Goal: Transaction & Acquisition: Purchase product/service

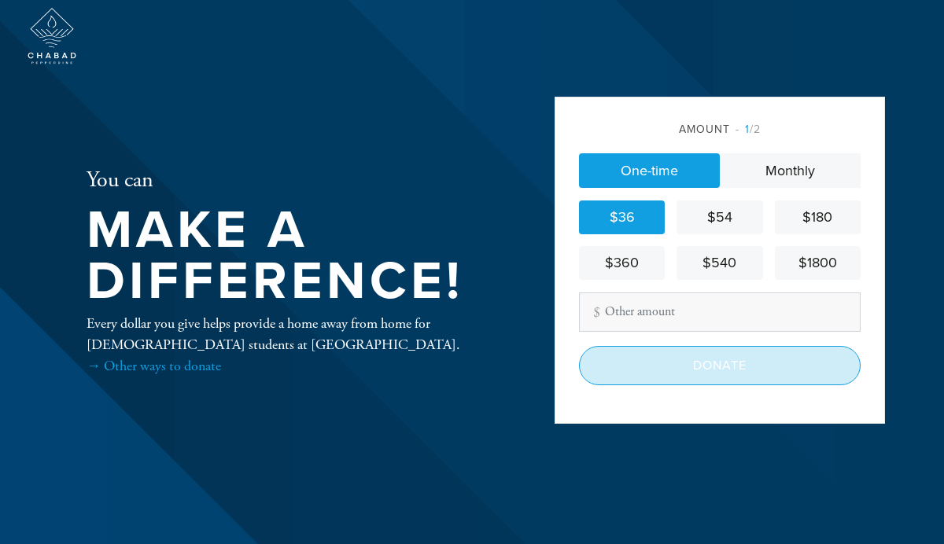
click at [691, 363] on input "Donate" at bounding box center [720, 365] width 282 height 39
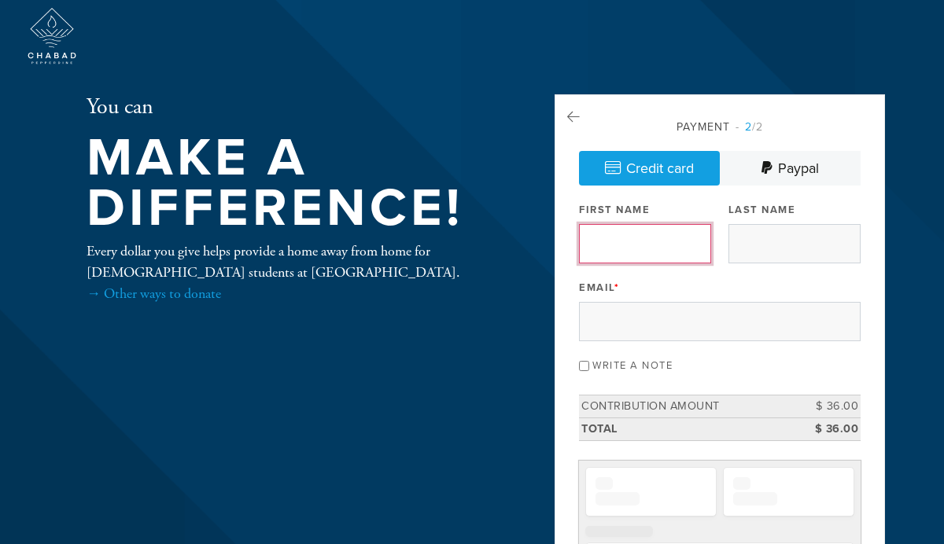
click at [663, 234] on input "First Name" at bounding box center [645, 243] width 132 height 39
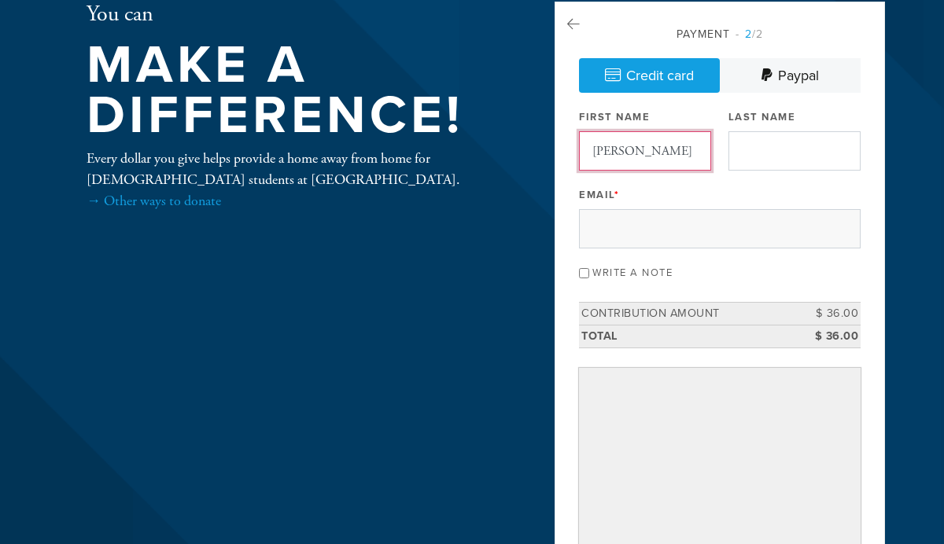
scroll to position [113, 0]
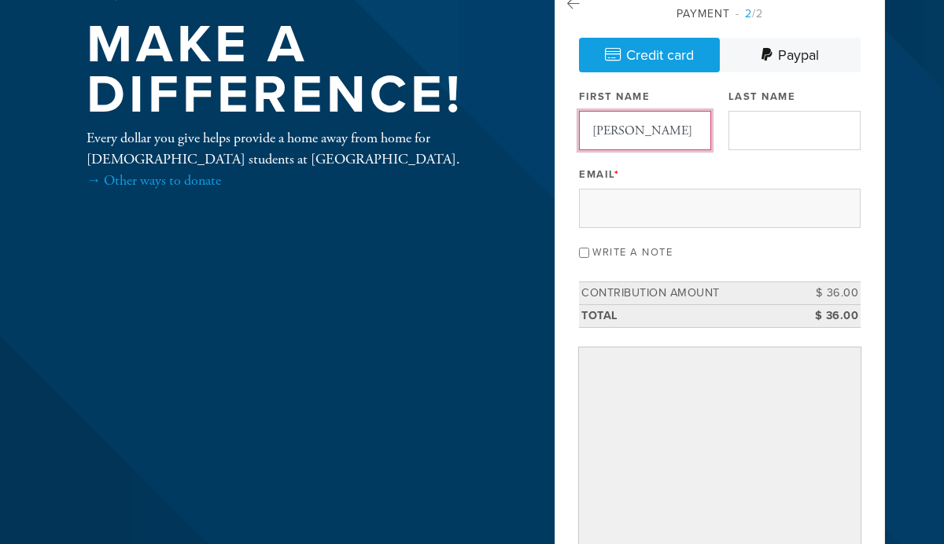
type input "Samuel"
click at [772, 126] on input "Last Name" at bounding box center [794, 130] width 132 height 39
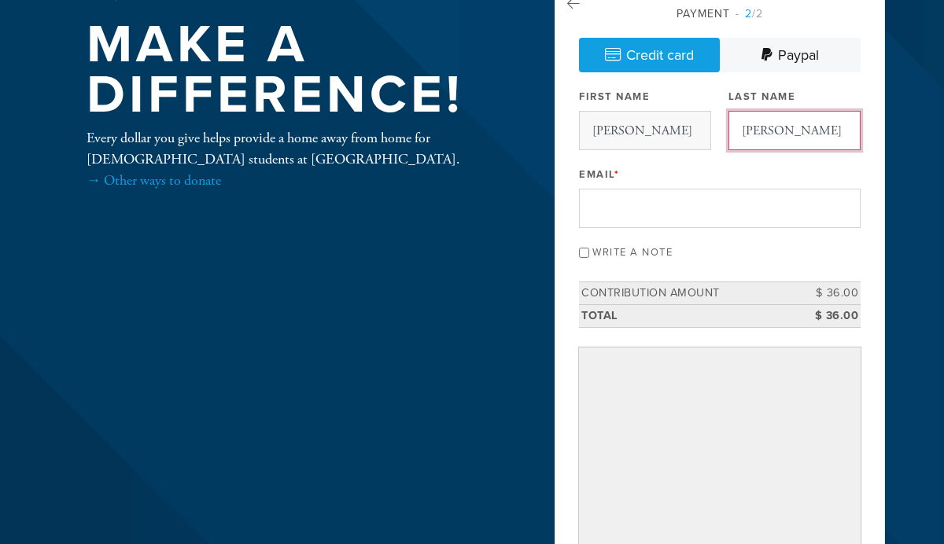
type input "Halbert"
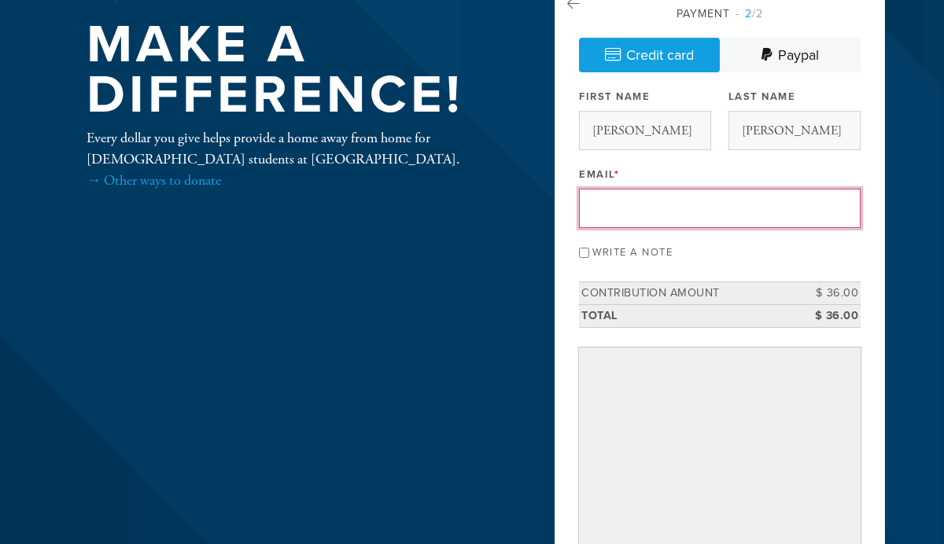
click at [713, 205] on input "Email *" at bounding box center [720, 208] width 282 height 39
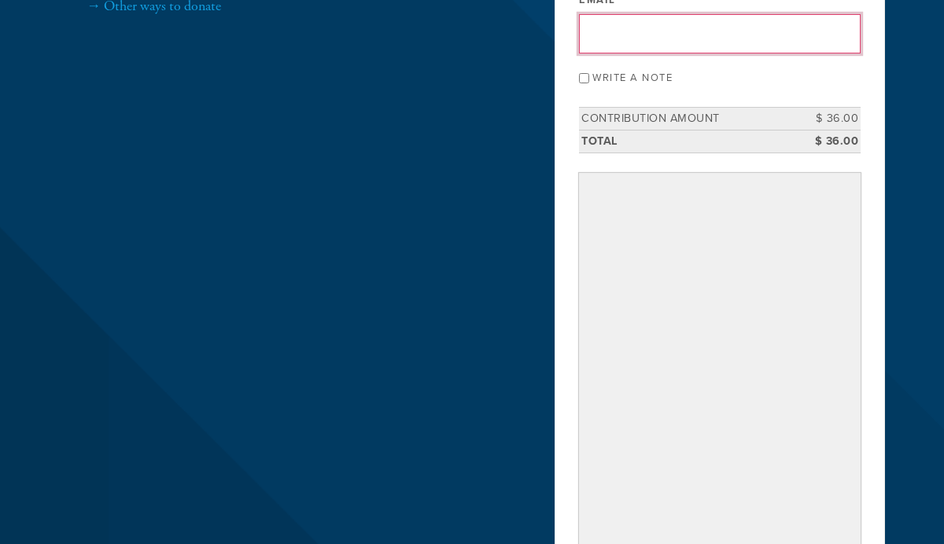
scroll to position [224, 0]
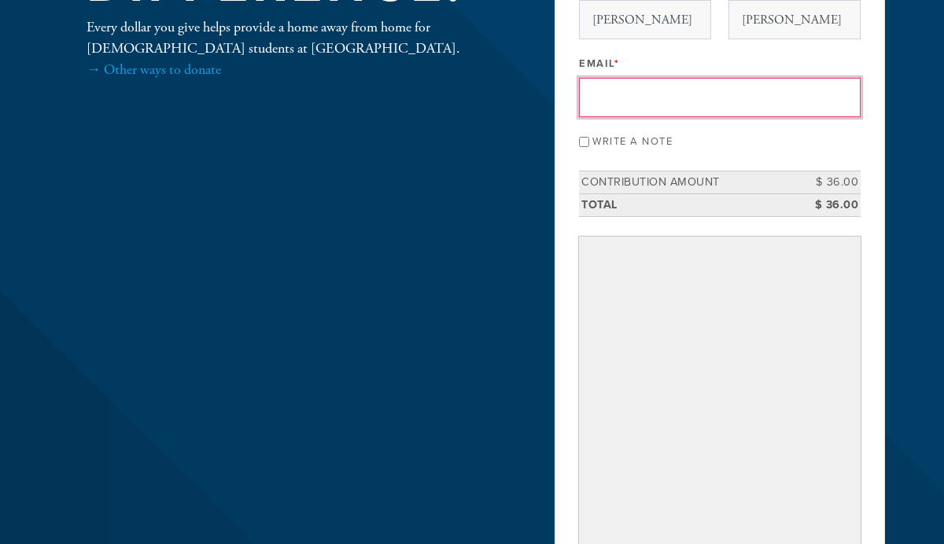
click at [635, 115] on input "Email *" at bounding box center [720, 97] width 282 height 39
click at [699, 106] on input "samuelhalbert01@gmail.com" at bounding box center [720, 97] width 282 height 39
click at [609, 94] on input "samuelhalbert01@gmail.com" at bounding box center [720, 97] width 282 height 39
type input "samuelhalbert01@gmail.com"
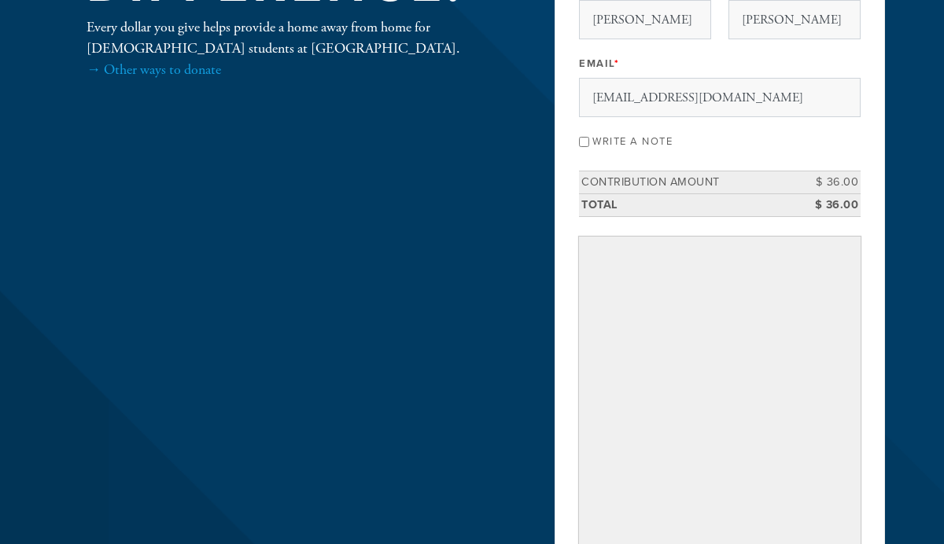
click at [587, 137] on input "Write a note" at bounding box center [584, 142] width 10 height 10
checkbox input "true"
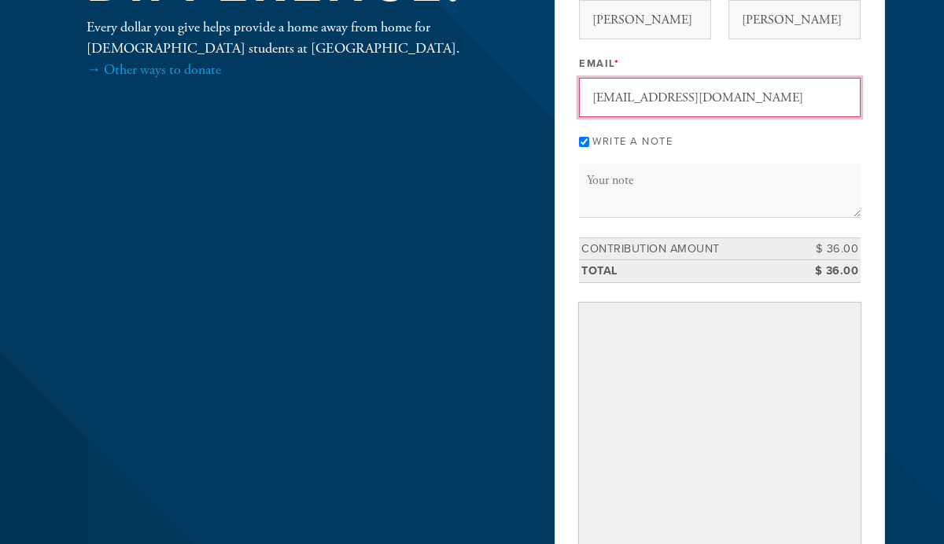
click at [745, 103] on input "samuelhalbert01@gmail.com" at bounding box center [720, 97] width 282 height 39
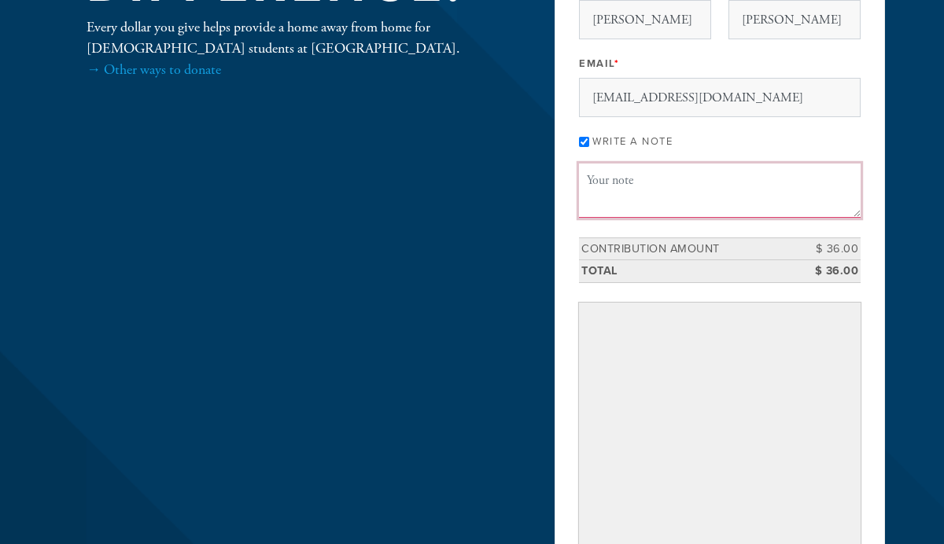
click at [738, 171] on textarea "Message or dedication" at bounding box center [720, 190] width 282 height 53
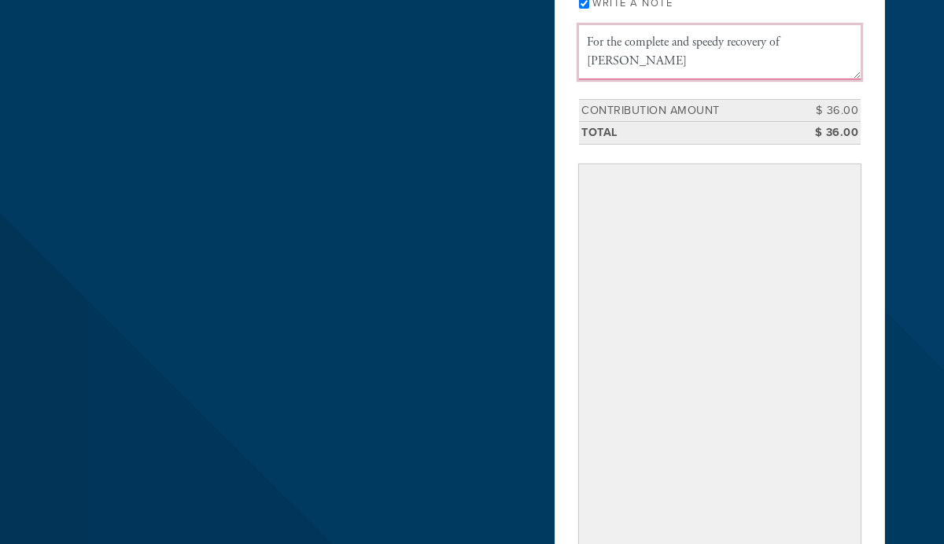
scroll to position [473, 0]
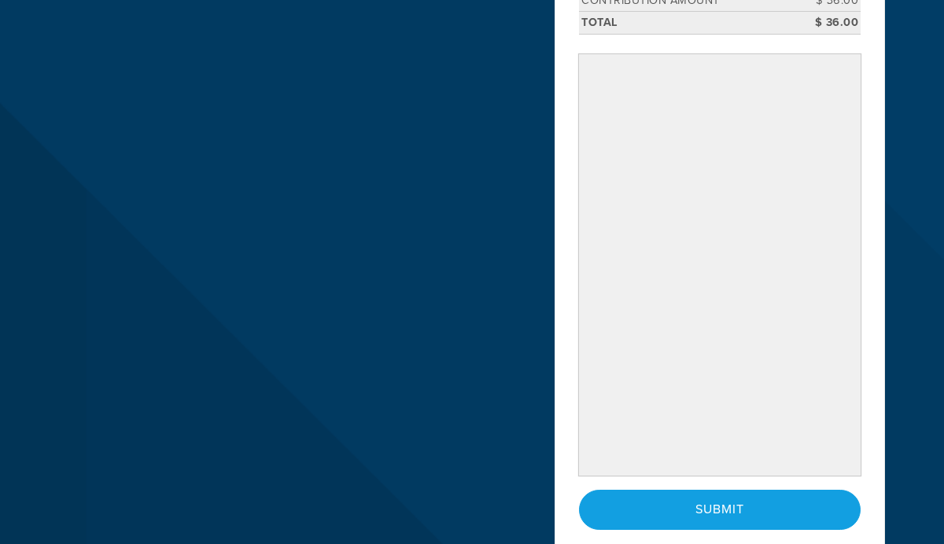
type textarea "For the complete and speedy recovery of Elizabeth Lazar"
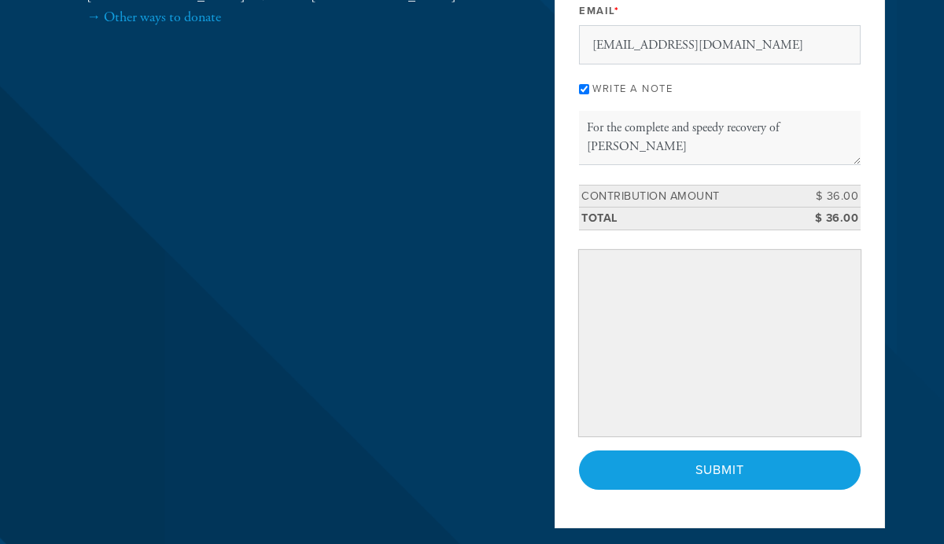
scroll to position [282, 0]
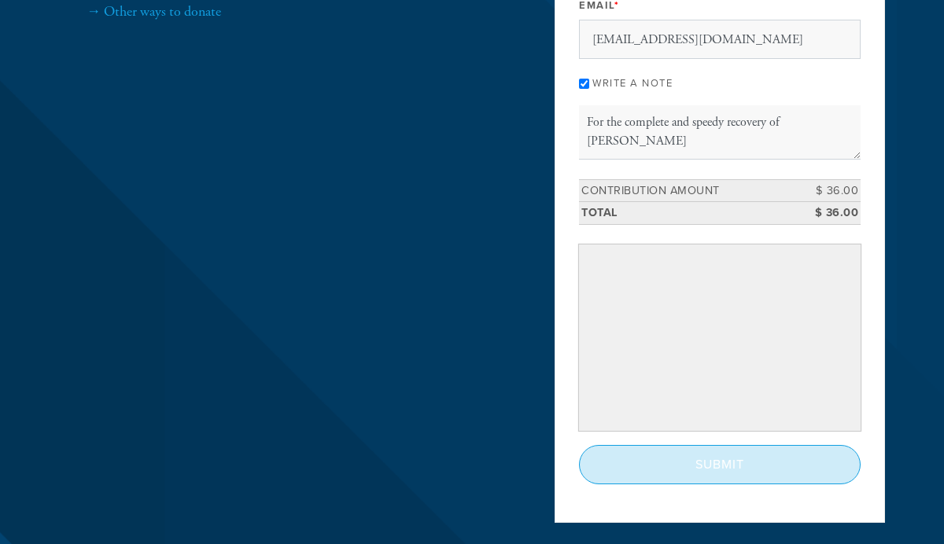
click at [689, 461] on input "Submit" at bounding box center [720, 464] width 282 height 39
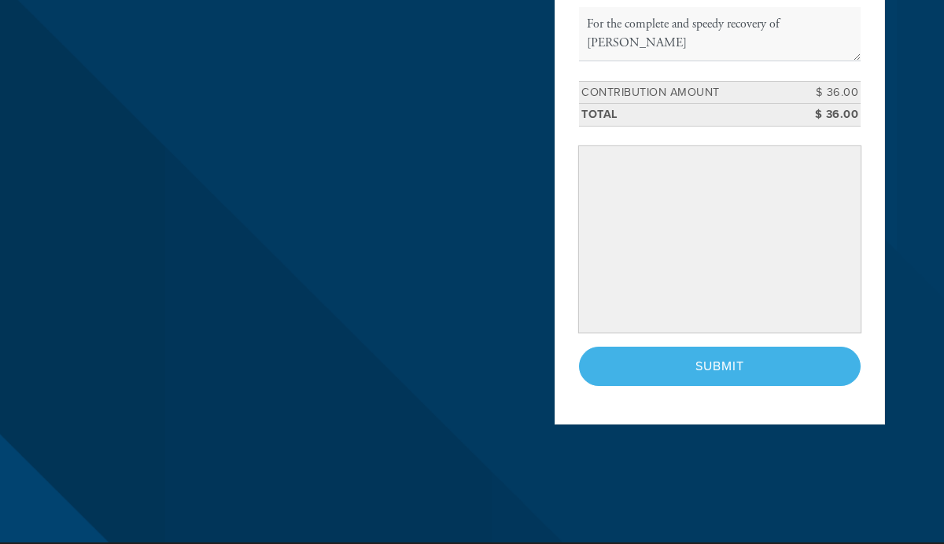
scroll to position [536, 0]
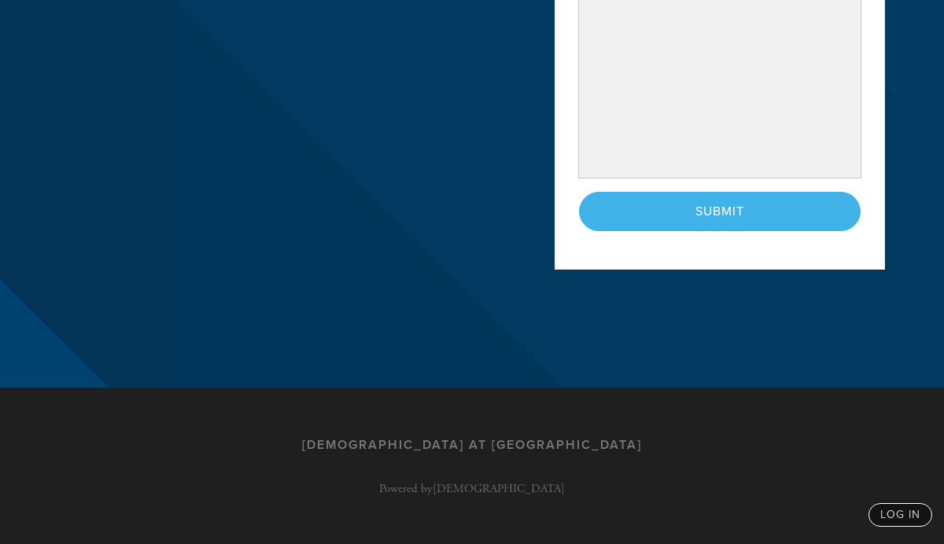
click at [708, 211] on div "< Previous Page Submit" at bounding box center [720, 211] width 282 height 39
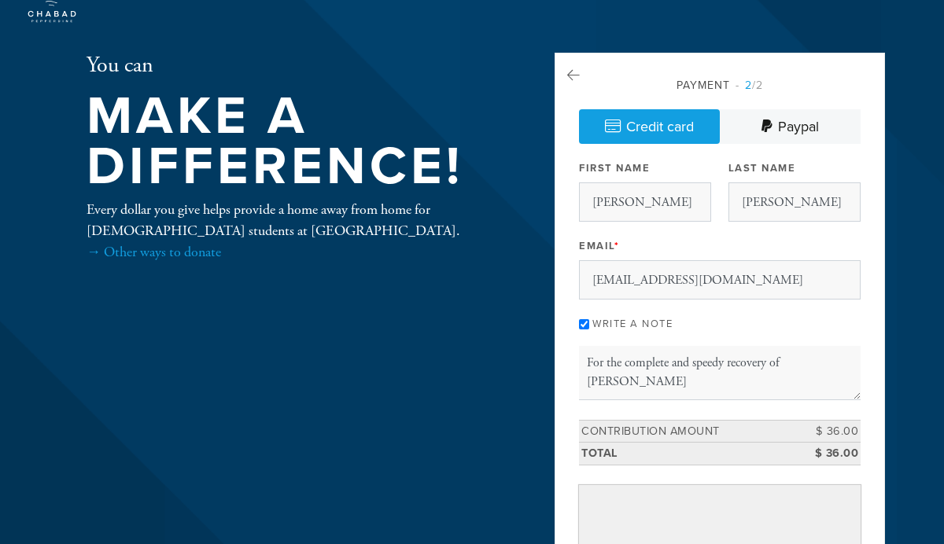
scroll to position [0, 0]
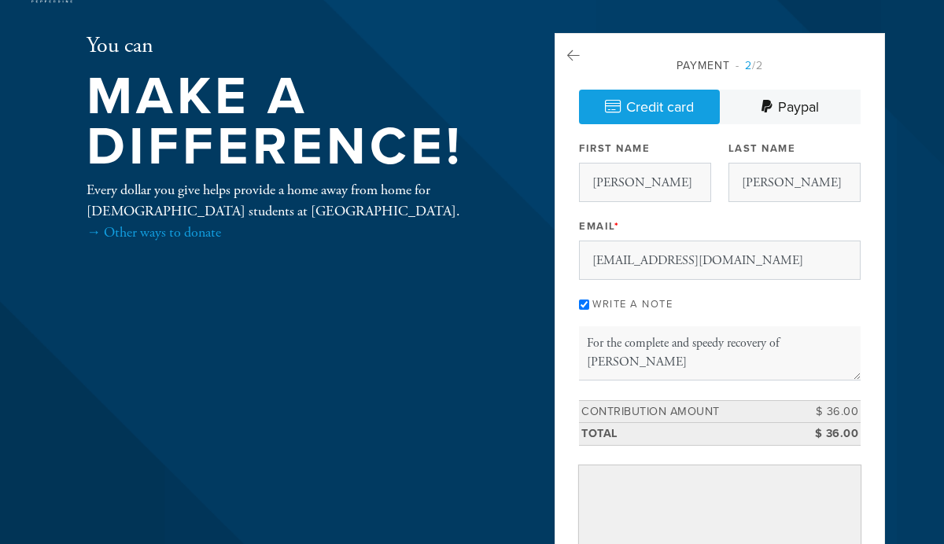
click at [708, 211] on div "Payment 2 /2 Credit card Paypal Payment Processor Pay Later Paypal Stripe First…" at bounding box center [720, 381] width 282 height 648
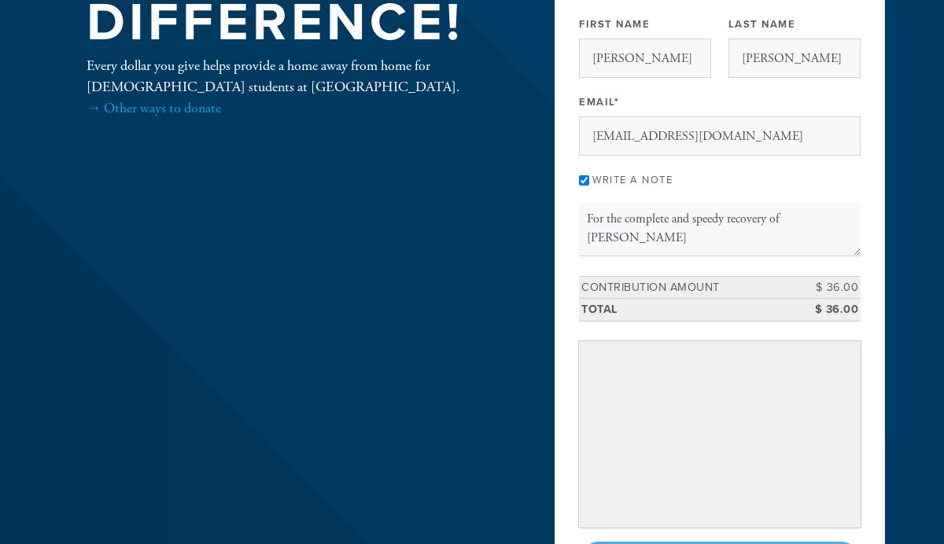
scroll to position [13, 0]
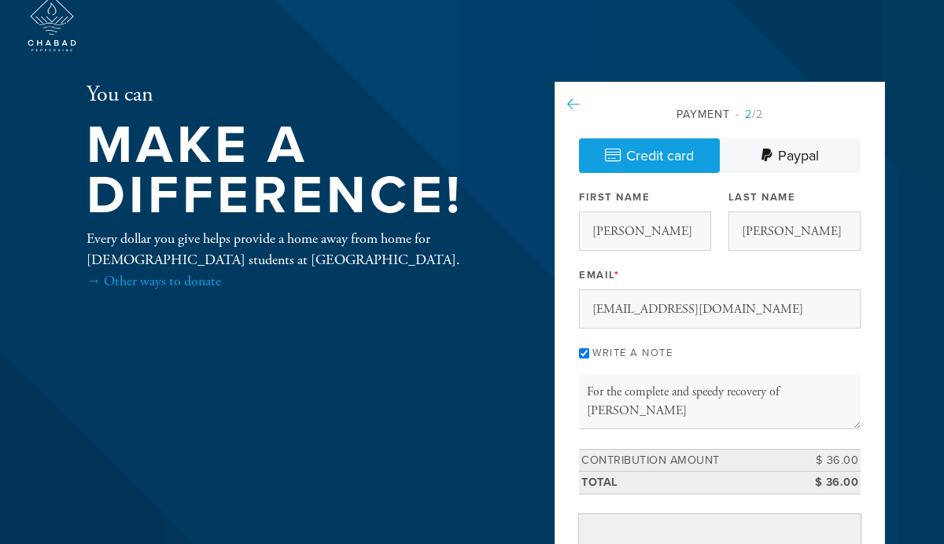
click at [577, 107] on icon at bounding box center [573, 105] width 13 height 14
